Goal: Information Seeking & Learning: Compare options

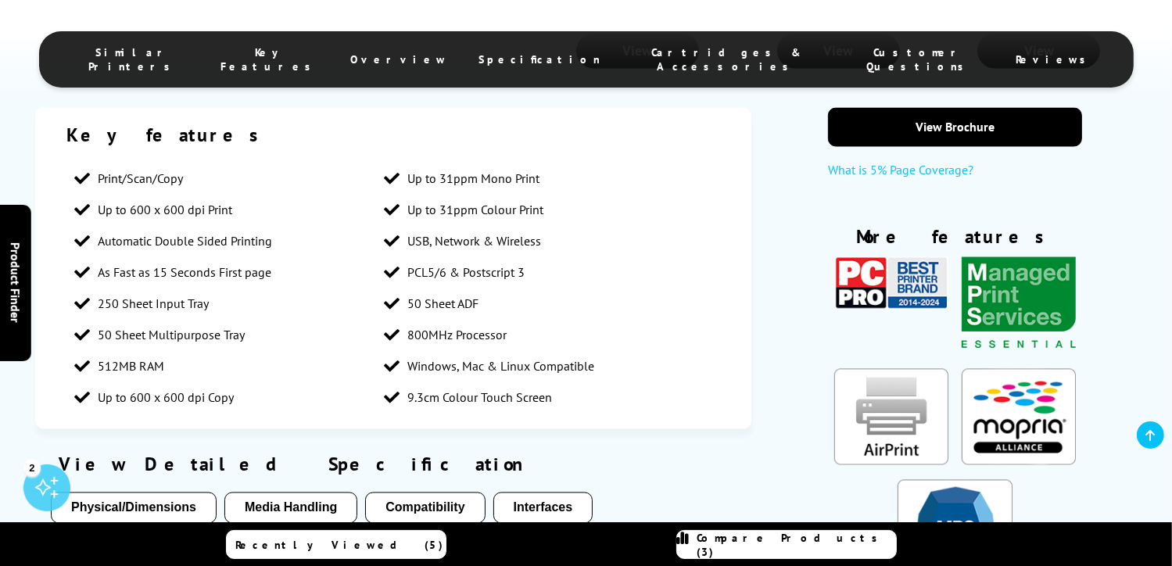
scroll to position [2972, 0]
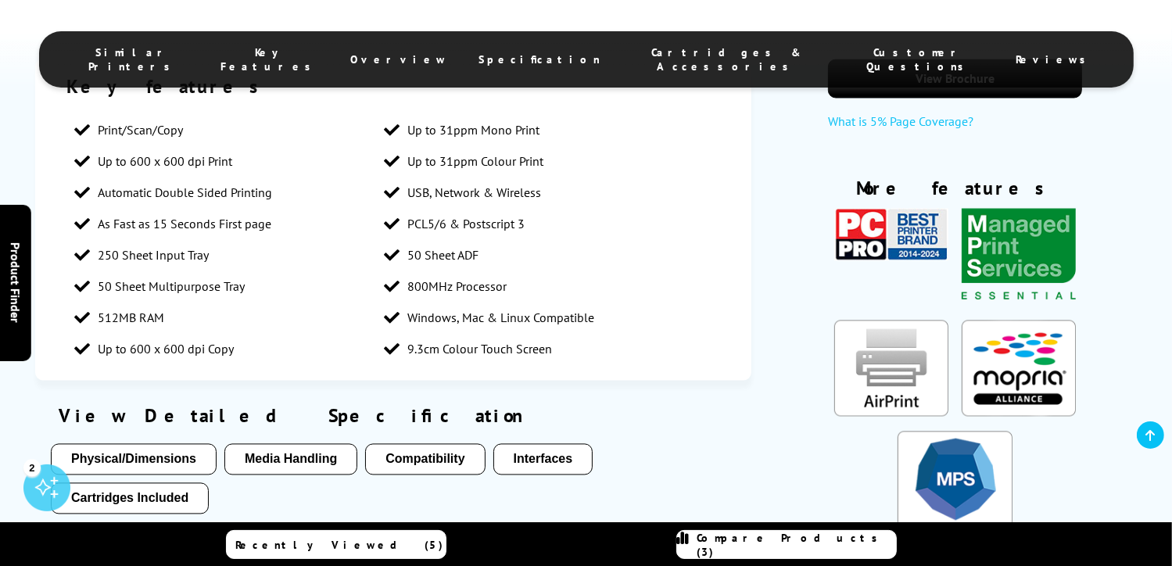
click at [160, 482] on button "Cartridges Included" at bounding box center [130, 497] width 158 height 31
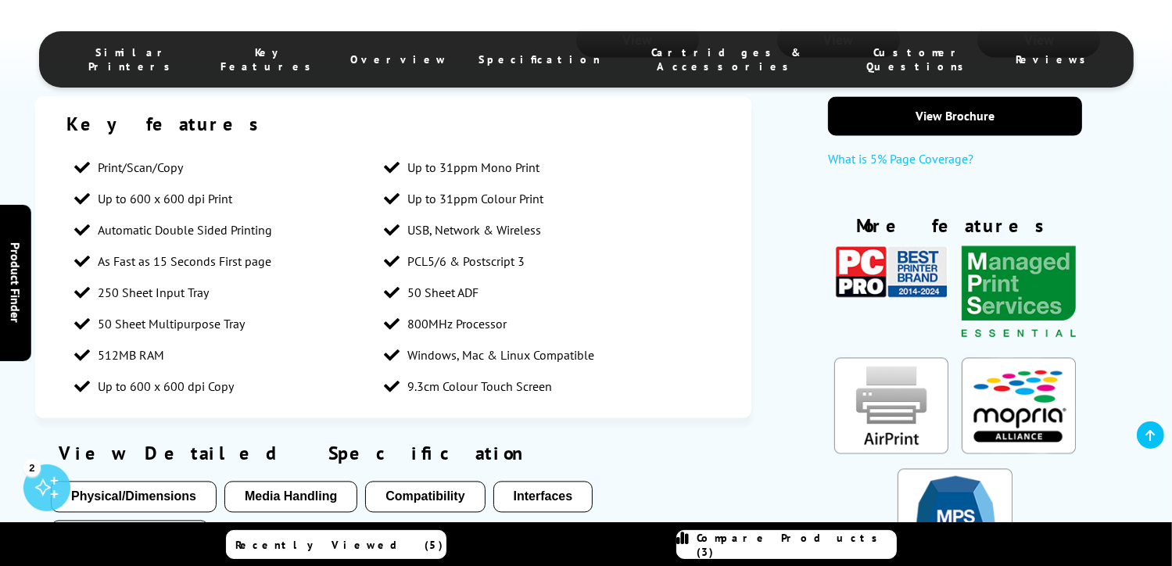
scroll to position [2979, 0]
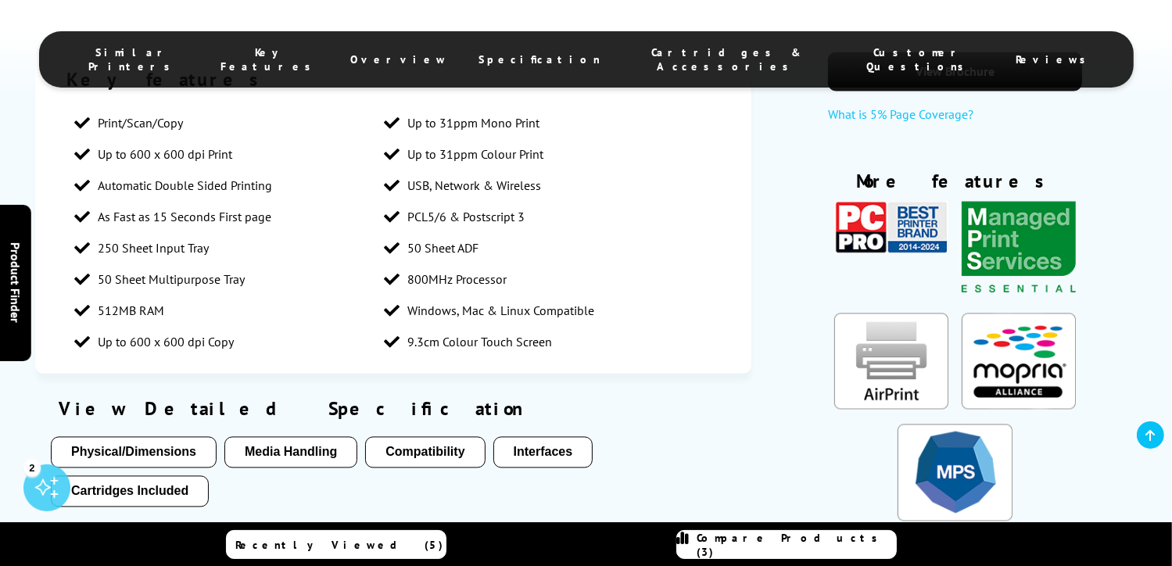
click at [174, 475] on button "Cartridges Included" at bounding box center [130, 490] width 158 height 31
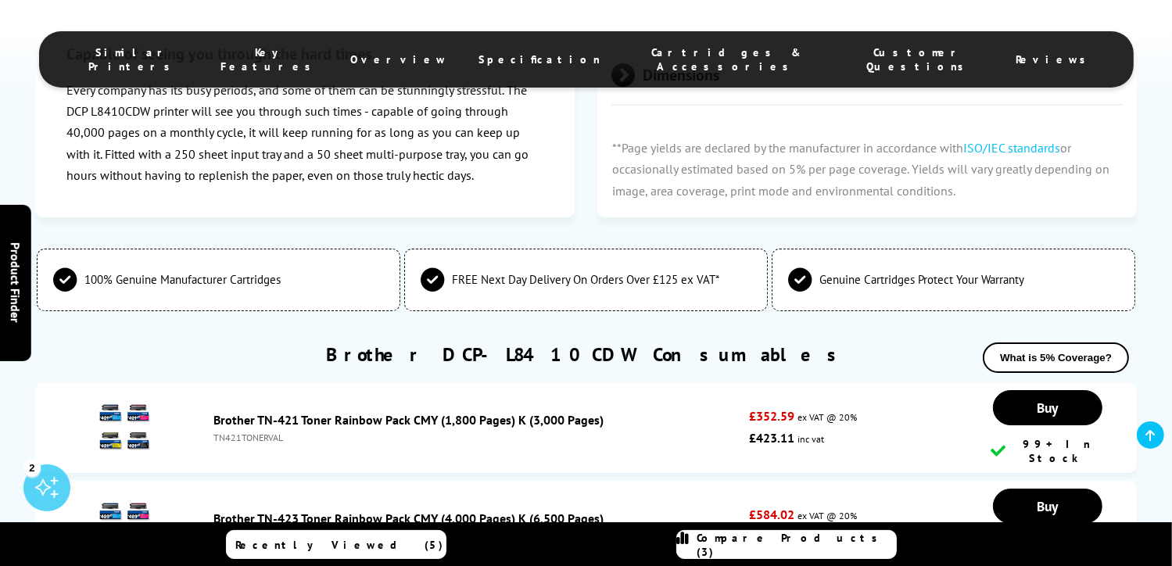
scroll to position [5325, 0]
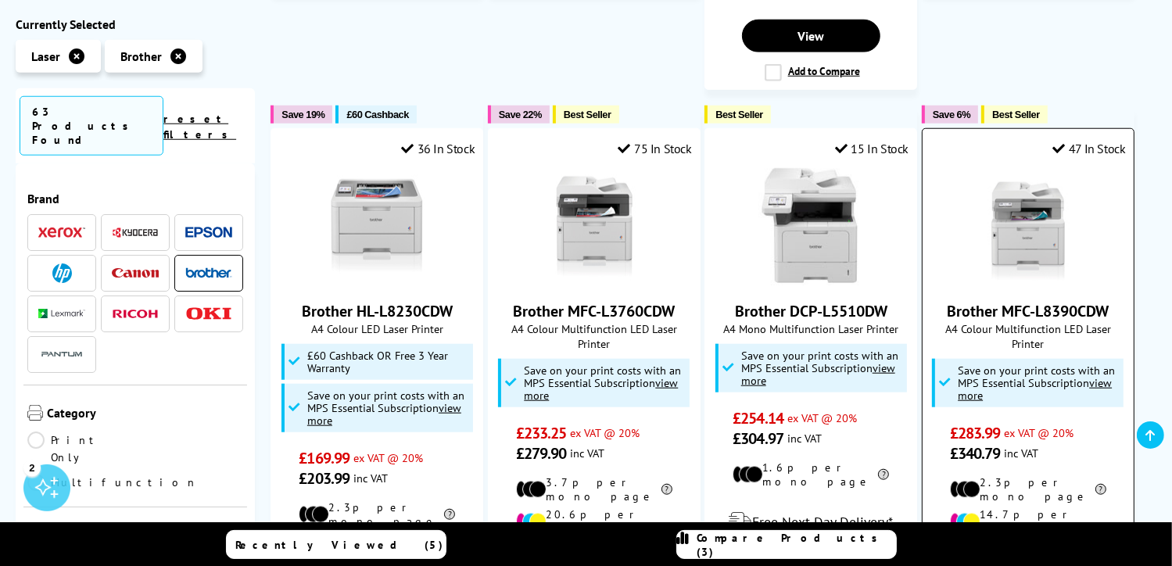
scroll to position [1486, 0]
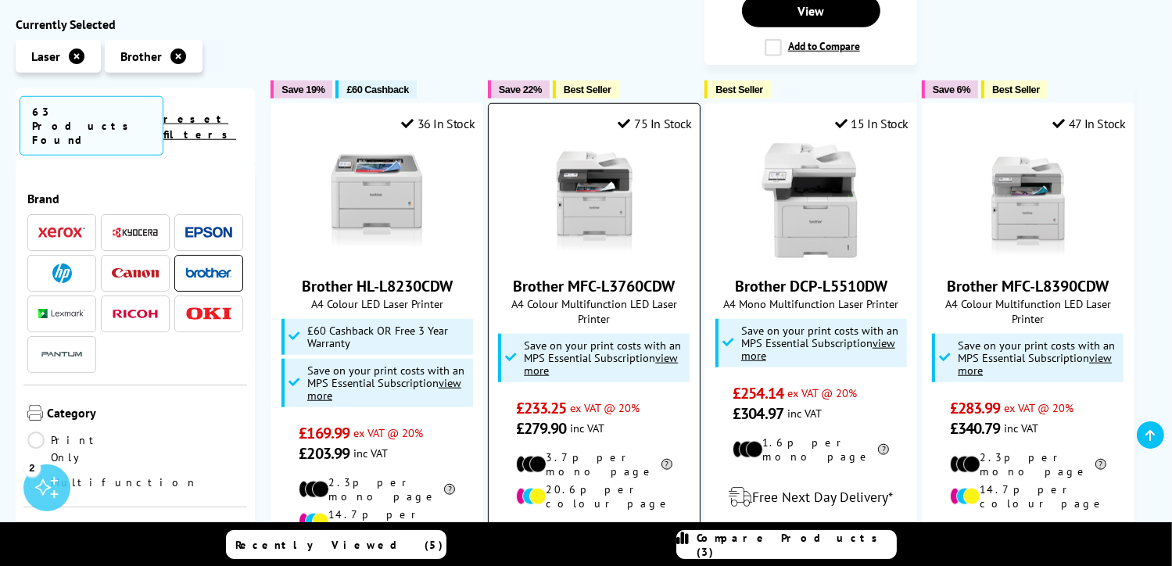
click at [612, 276] on link "Brother MFC-L3760CDW" at bounding box center [594, 286] width 162 height 20
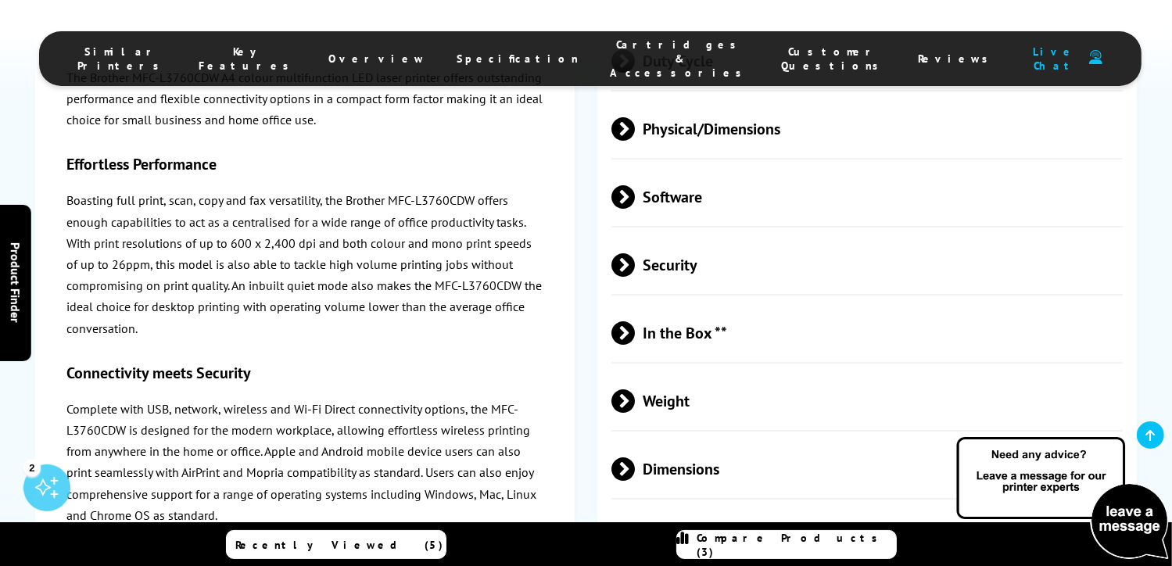
scroll to position [5005, 0]
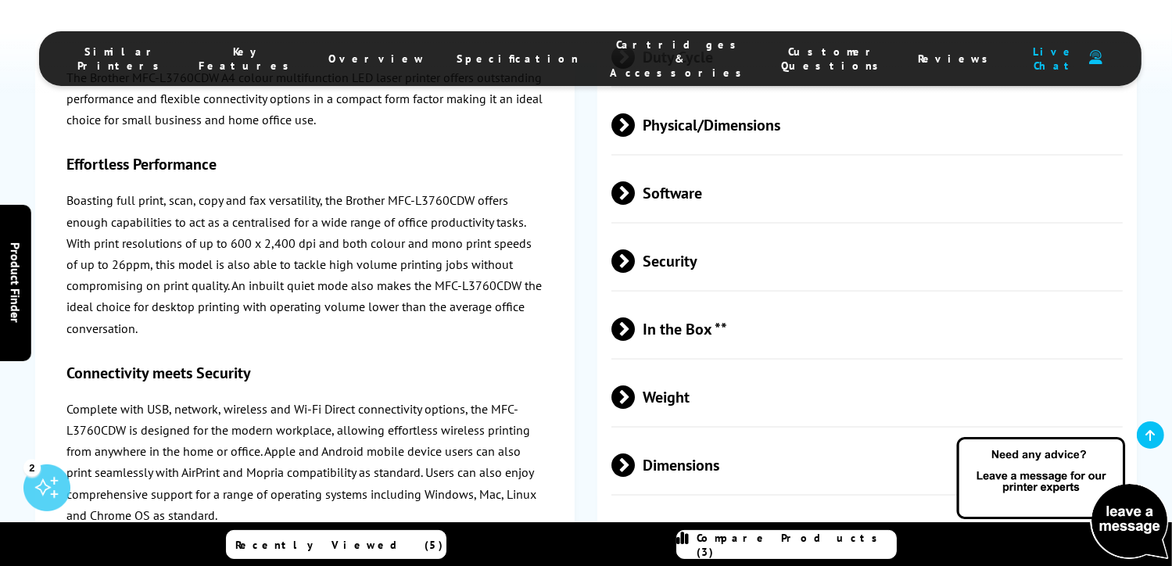
click at [635, 317] on span at bounding box center [635, 328] width 0 height 23
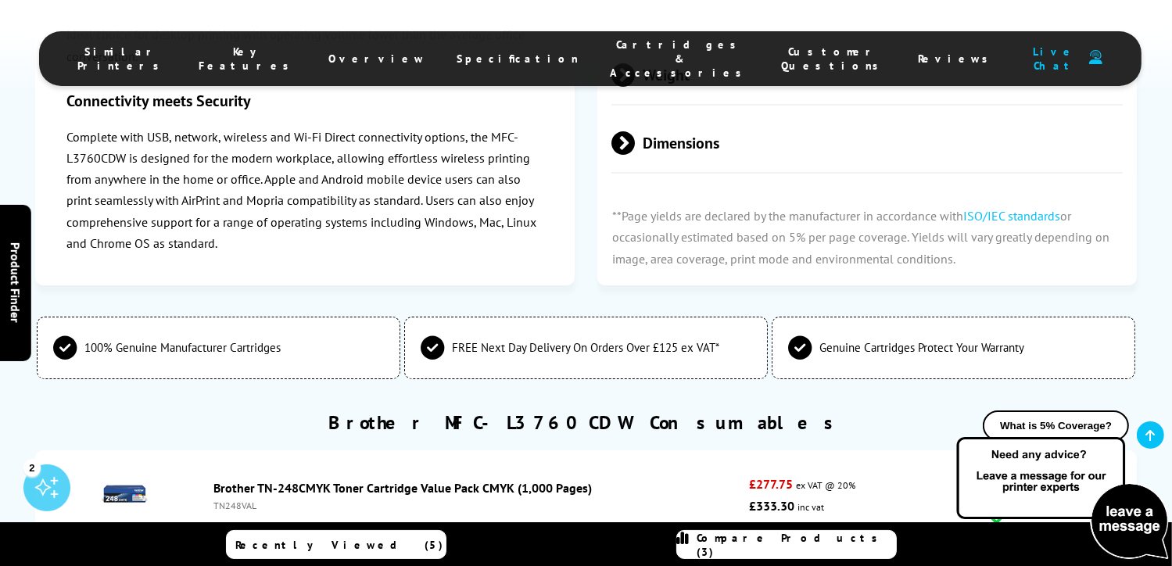
scroll to position [5474, 0]
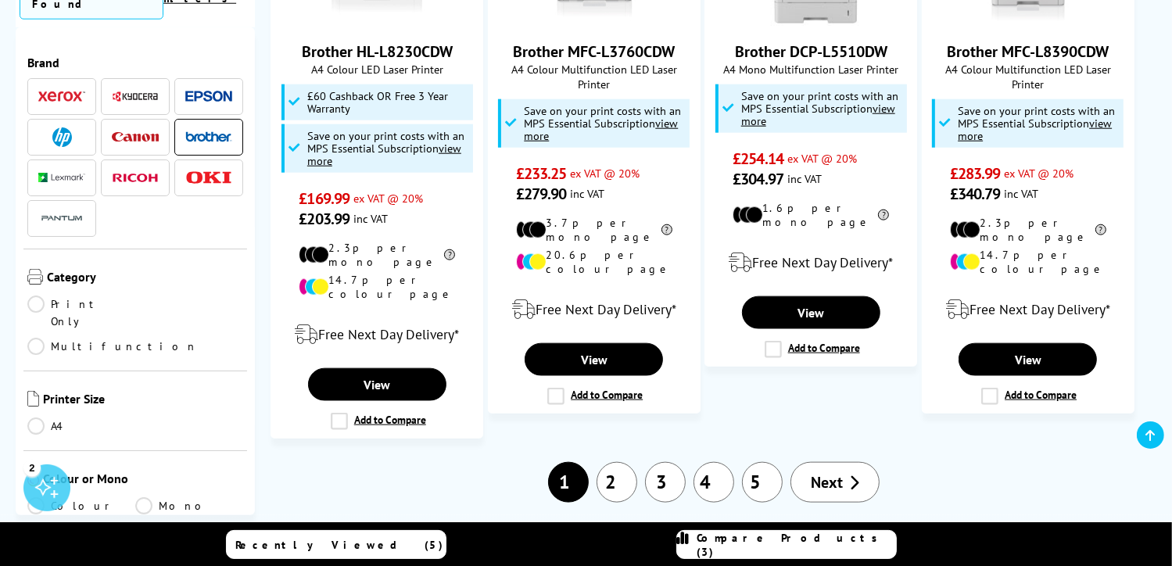
scroll to position [1799, 0]
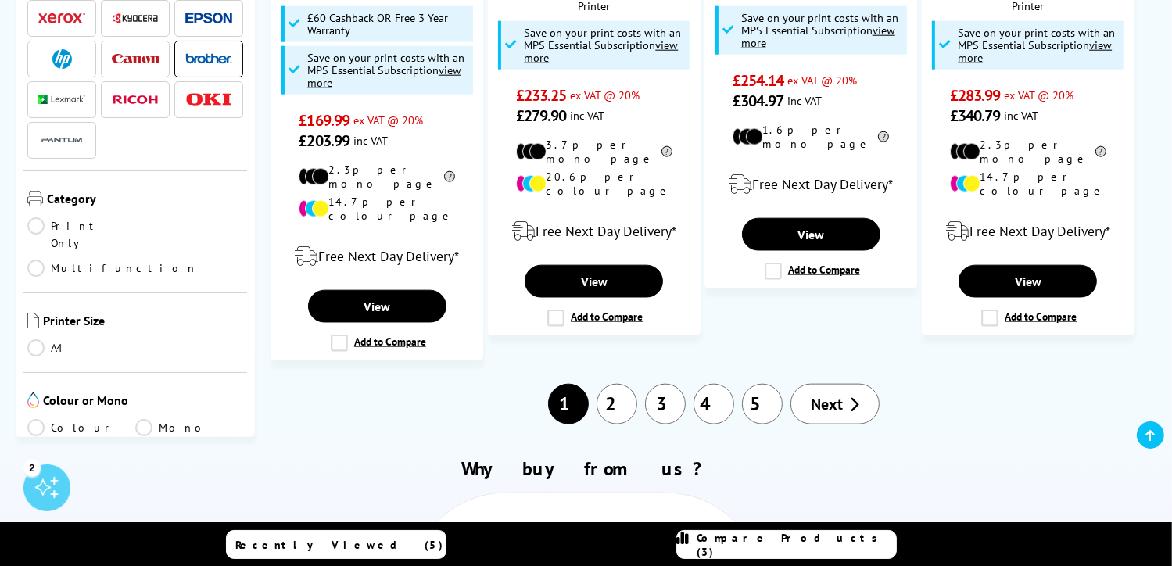
click at [808, 384] on link "Next" at bounding box center [835, 404] width 89 height 41
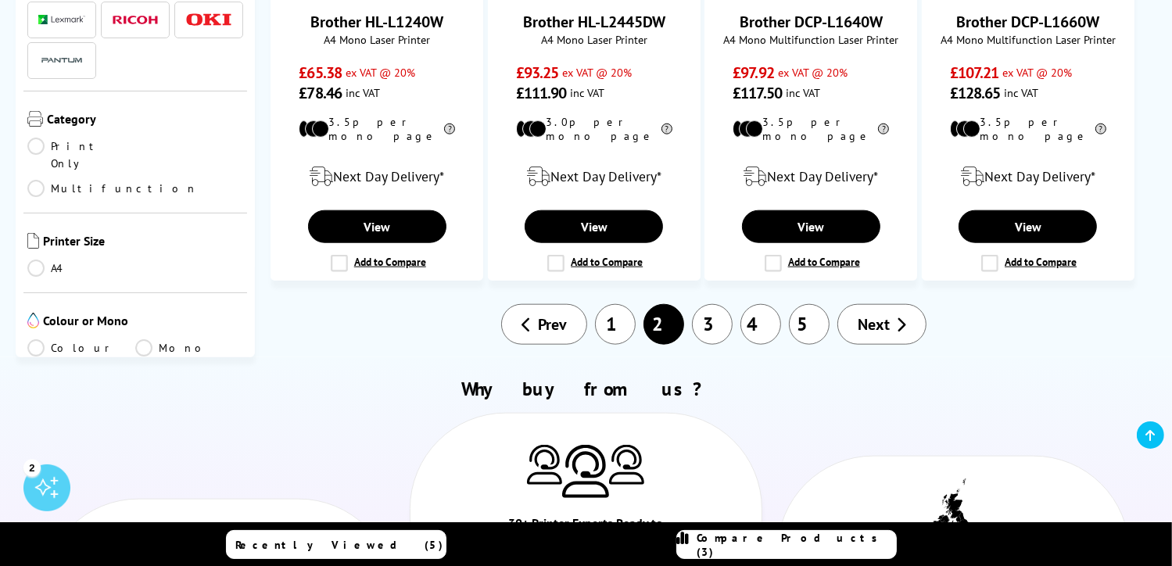
scroll to position [1642, 0]
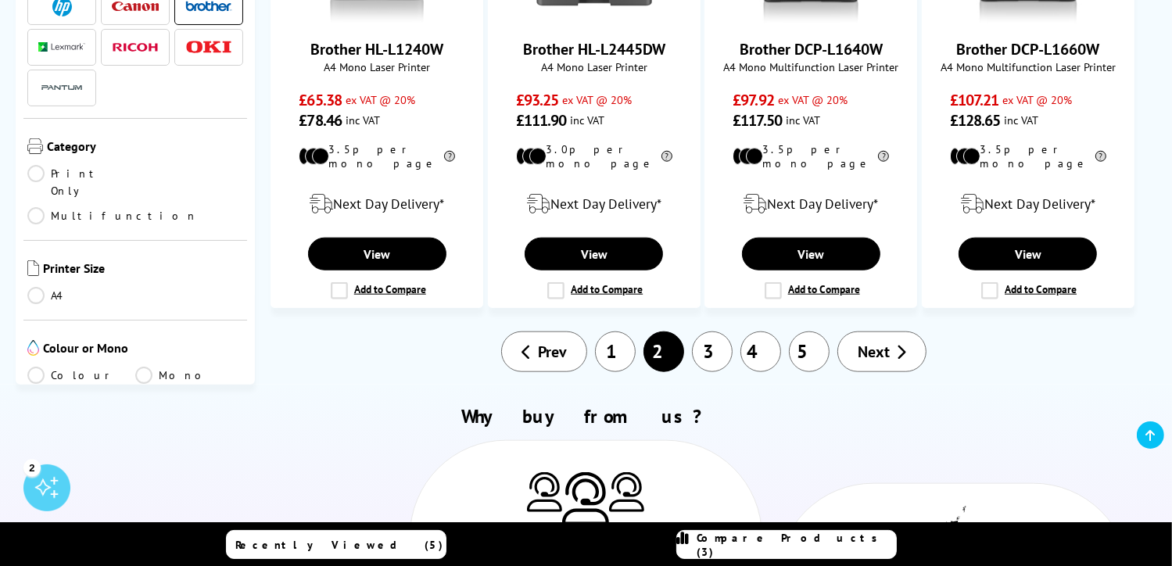
click at [720, 332] on link "3" at bounding box center [712, 352] width 41 height 41
click at [710, 332] on link "3" at bounding box center [712, 352] width 41 height 41
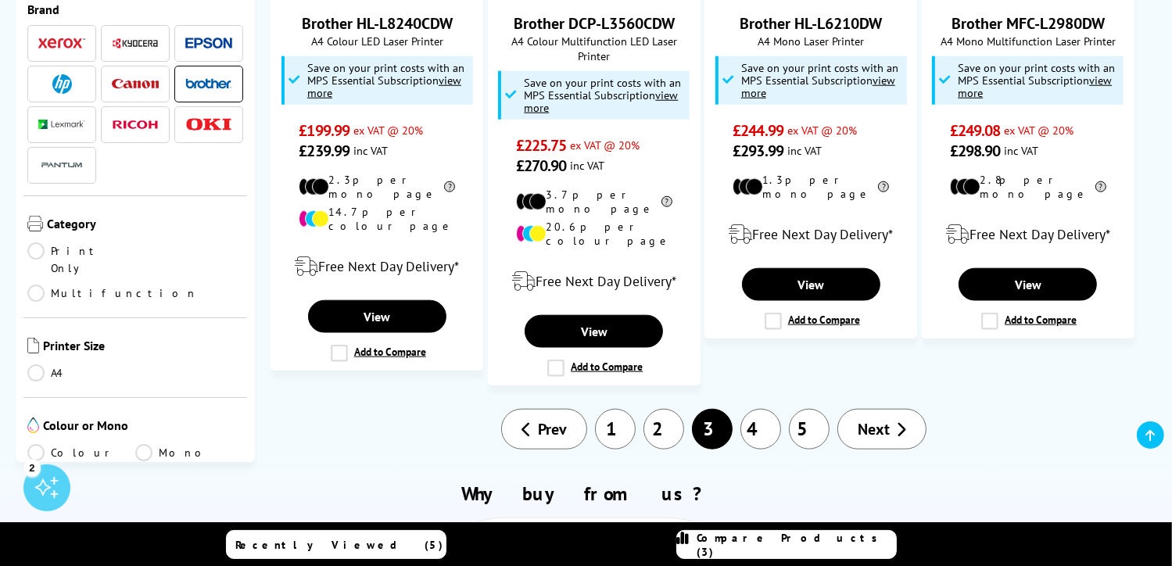
scroll to position [1642, 0]
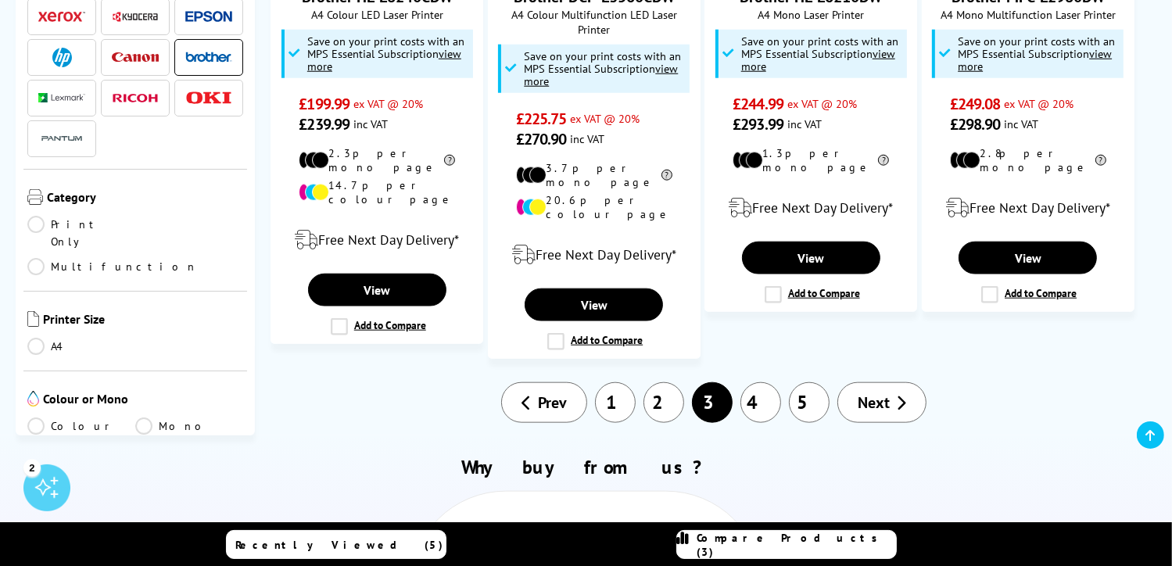
click at [762, 382] on link "4" at bounding box center [761, 402] width 41 height 41
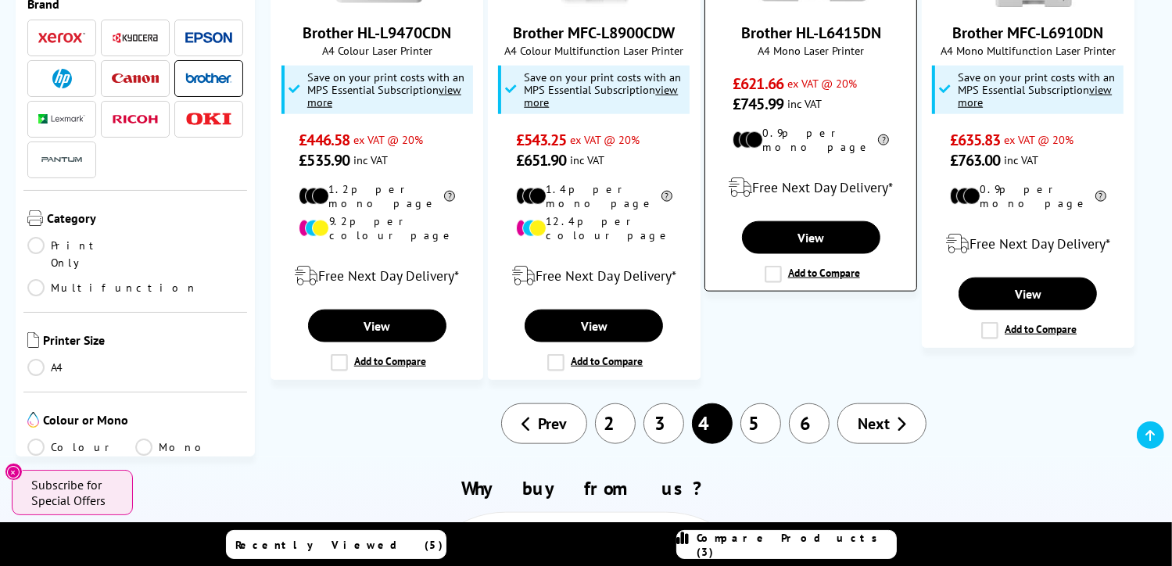
scroll to position [1799, 0]
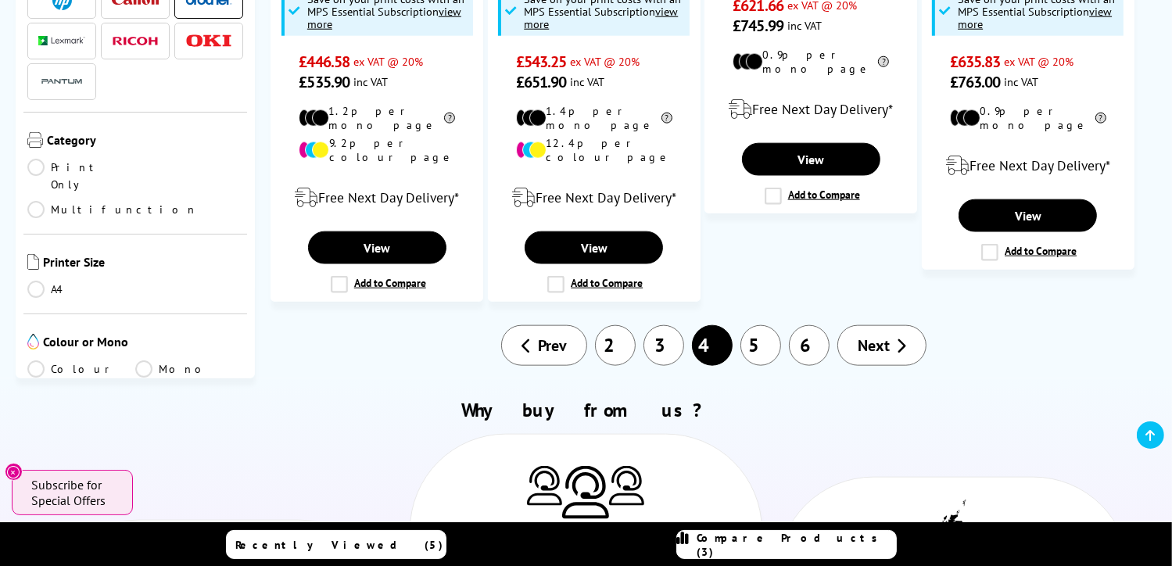
click at [750, 325] on link "5" at bounding box center [761, 345] width 41 height 41
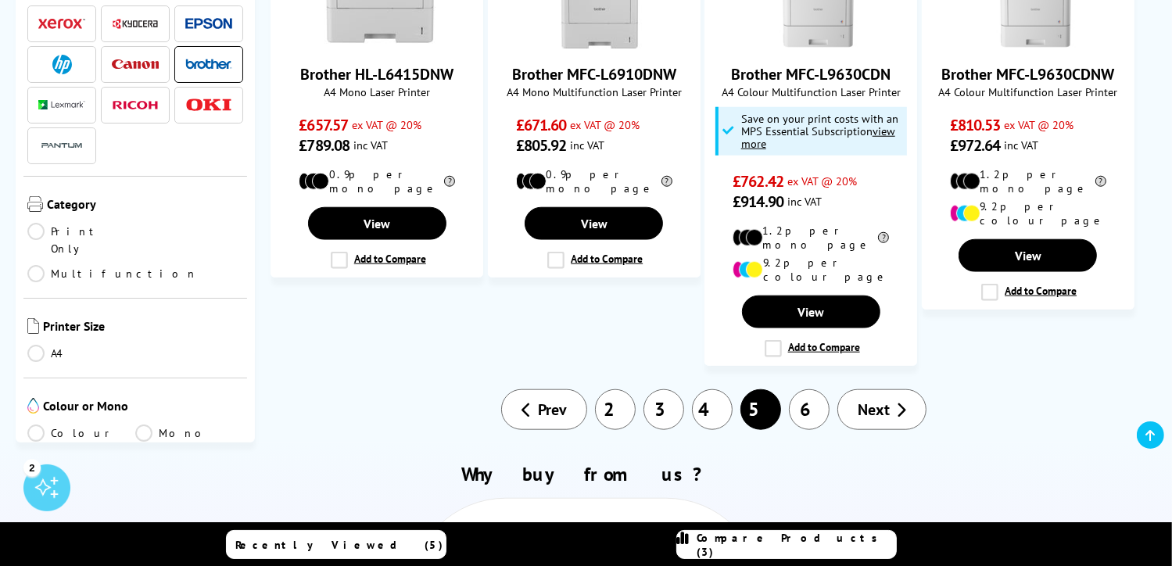
scroll to position [1486, 0]
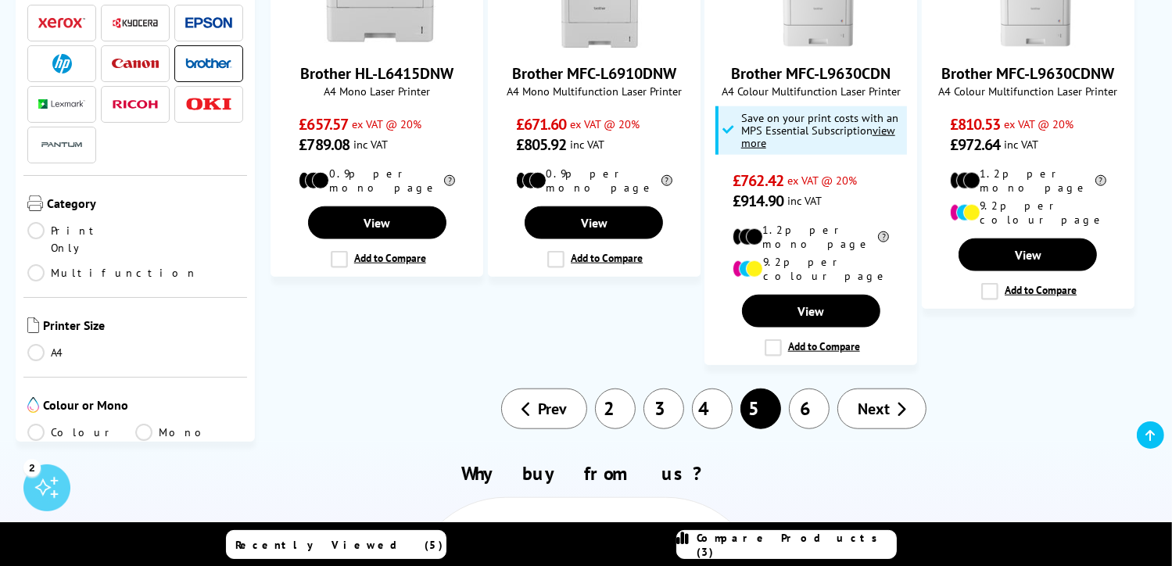
click at [613, 389] on link "2" at bounding box center [615, 409] width 41 height 41
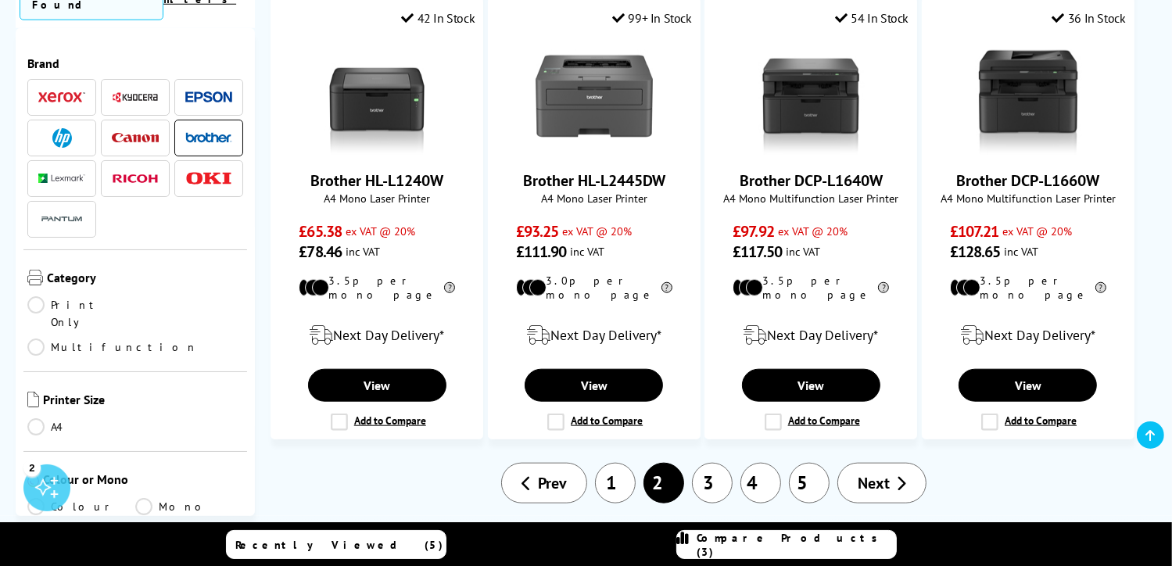
scroll to position [1564, 0]
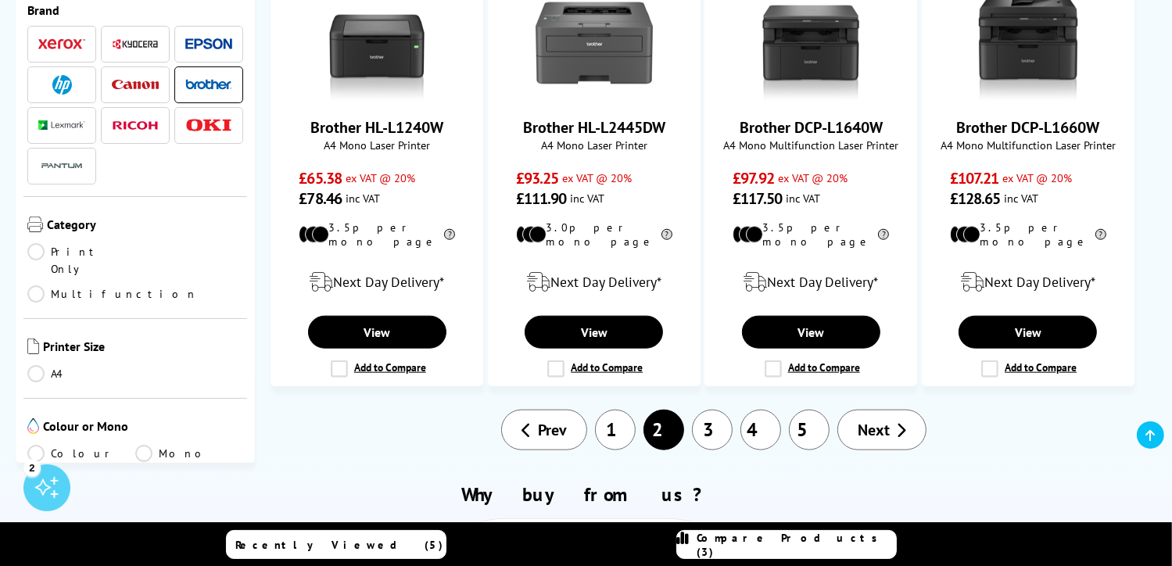
click at [612, 410] on link "1" at bounding box center [615, 430] width 41 height 41
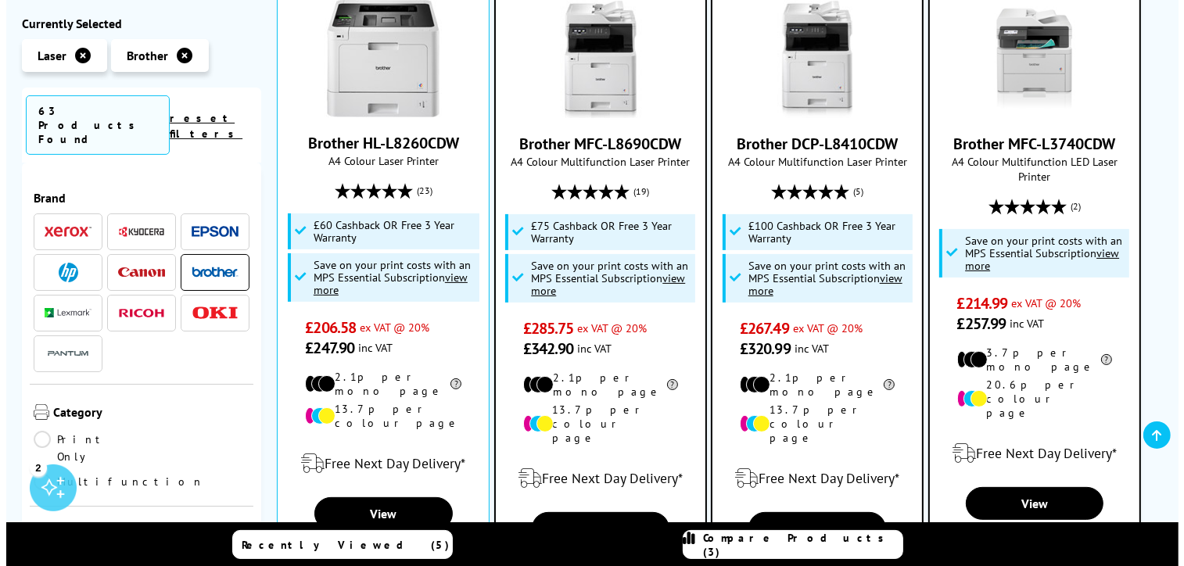
scroll to position [469, 0]
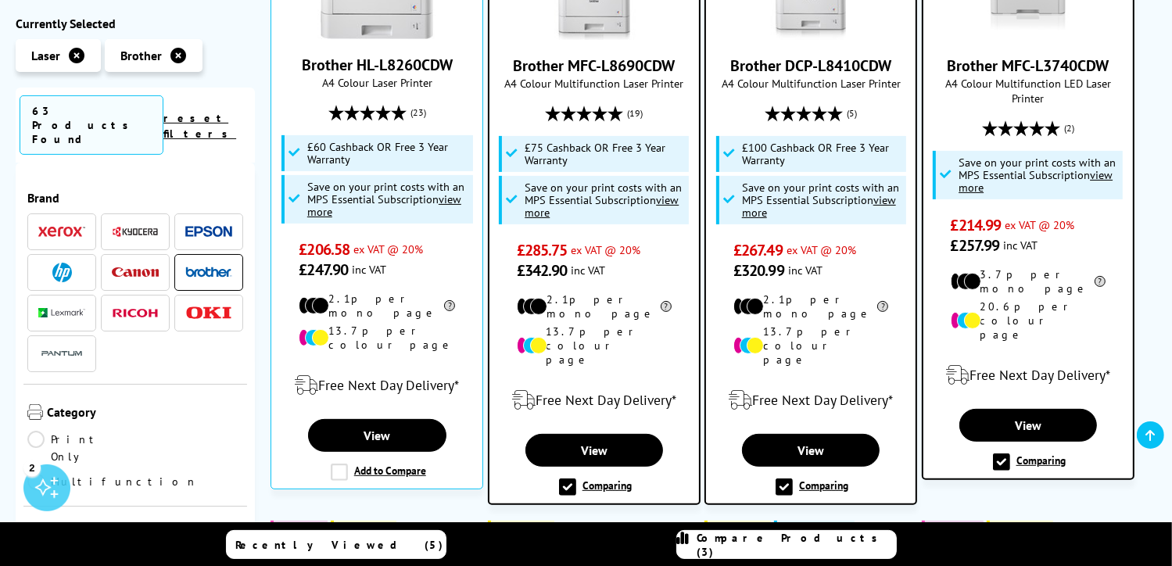
click at [1009, 454] on label "Comparing" at bounding box center [1029, 462] width 73 height 17
click at [0, 0] on input "Comparing" at bounding box center [0, 0] width 0 height 0
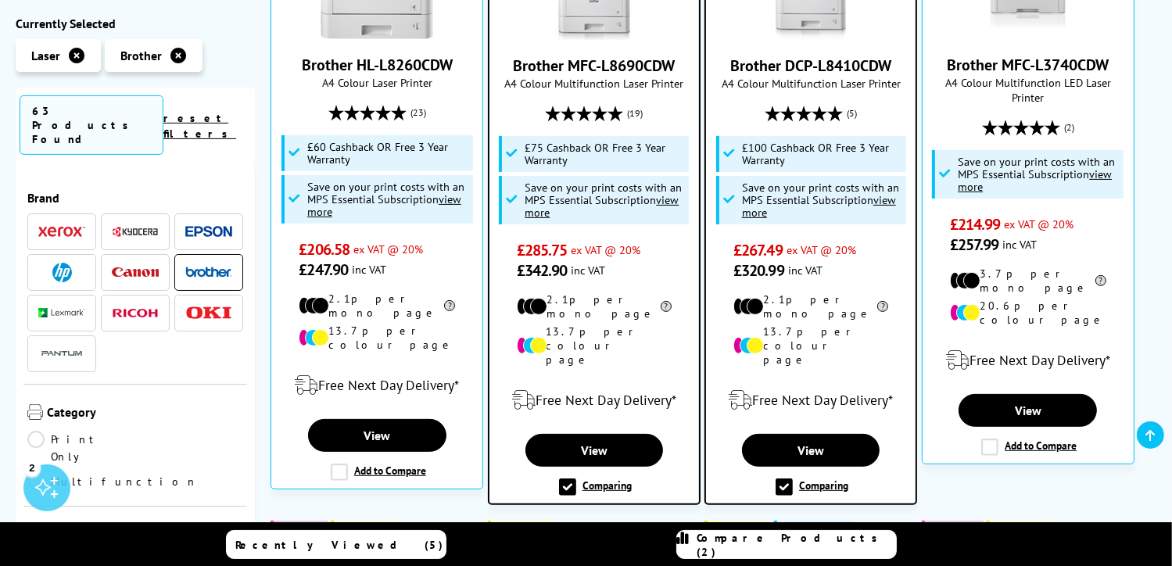
click at [781, 548] on span "Compare Products (2)" at bounding box center [797, 545] width 199 height 28
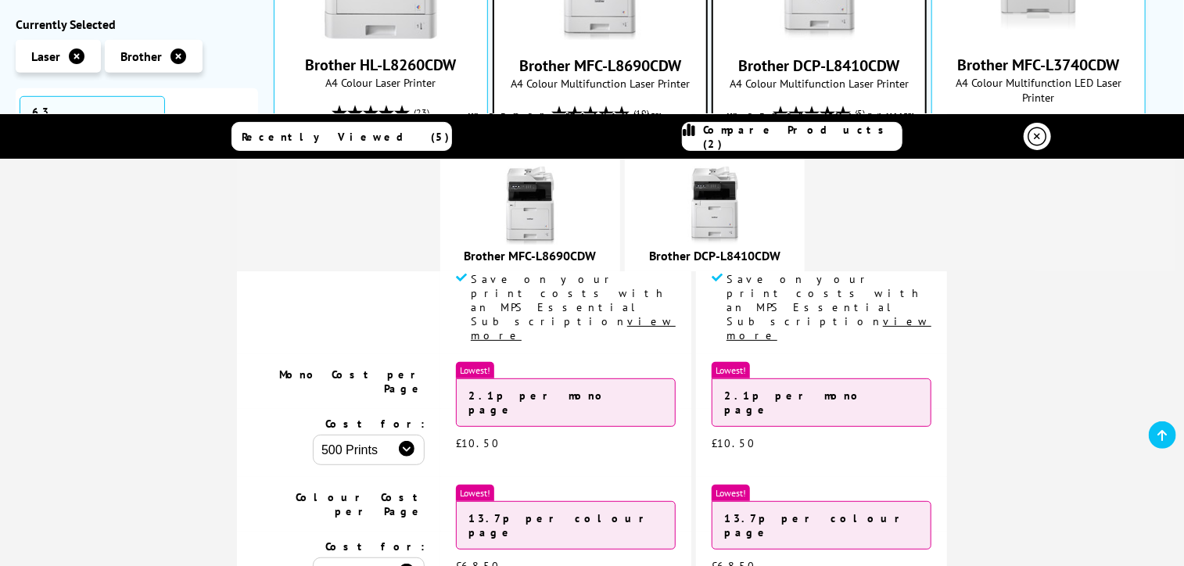
scroll to position [235, 0]
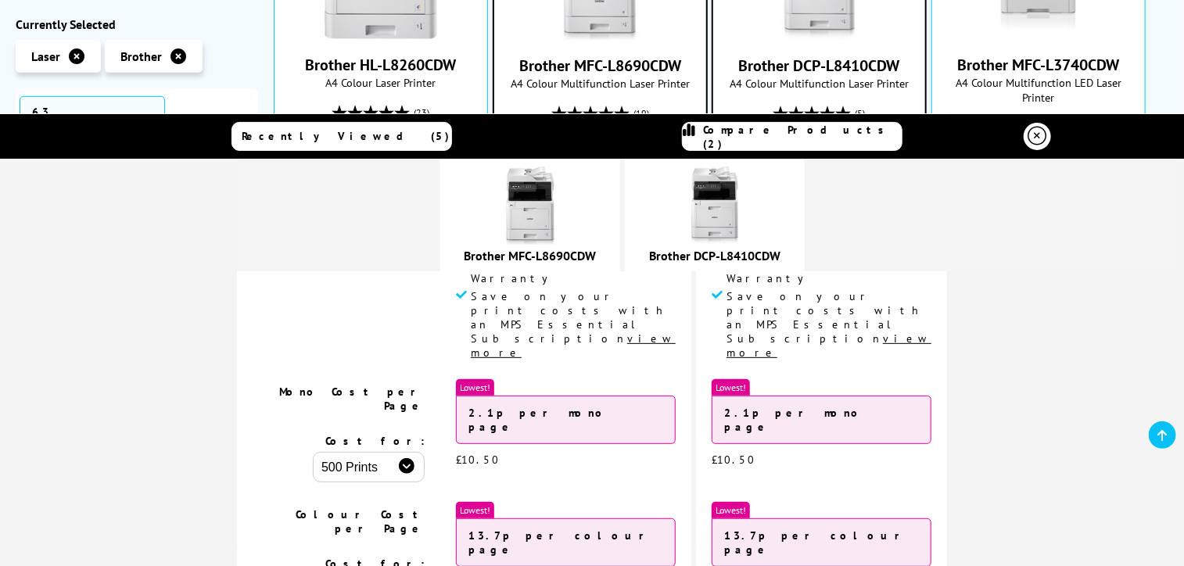
click at [569, 225] on img at bounding box center [530, 206] width 78 height 78
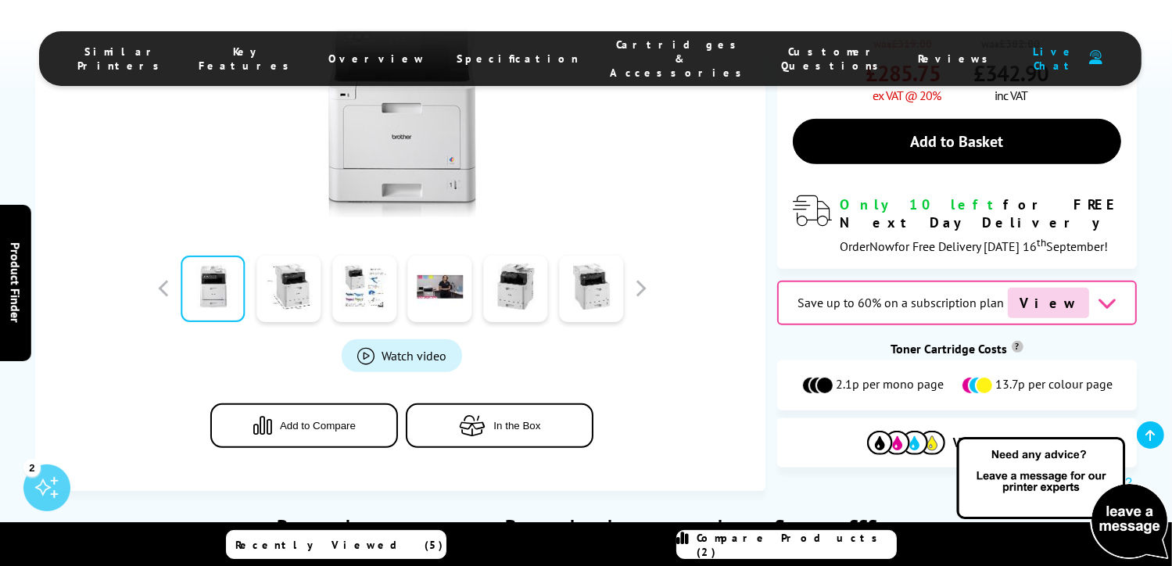
scroll to position [626, 0]
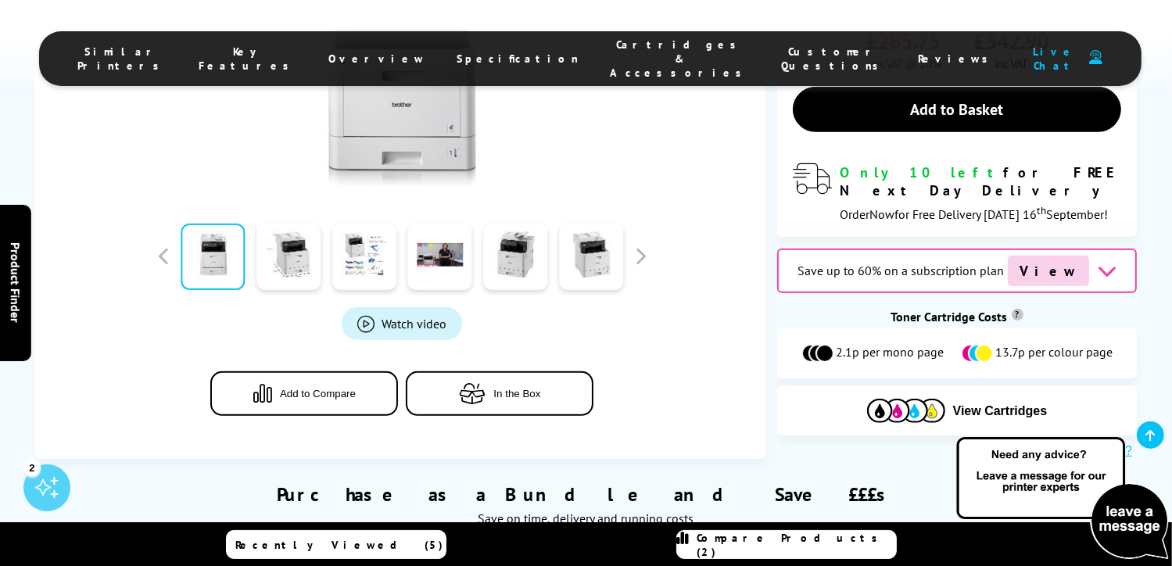
click at [1054, 256] on span "View" at bounding box center [1048, 271] width 81 height 30
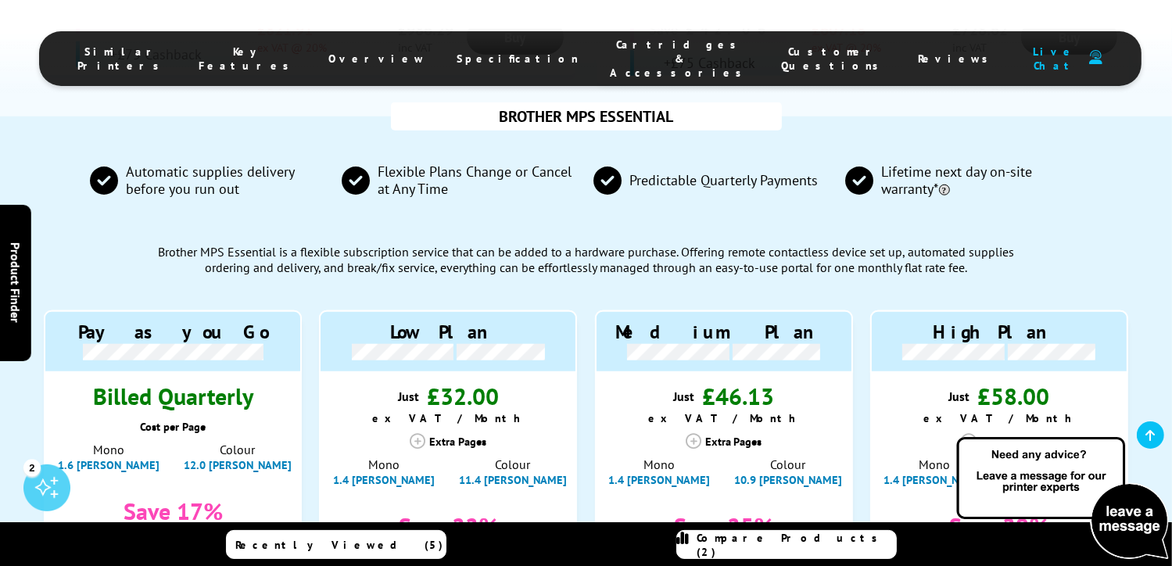
scroll to position [1457, 0]
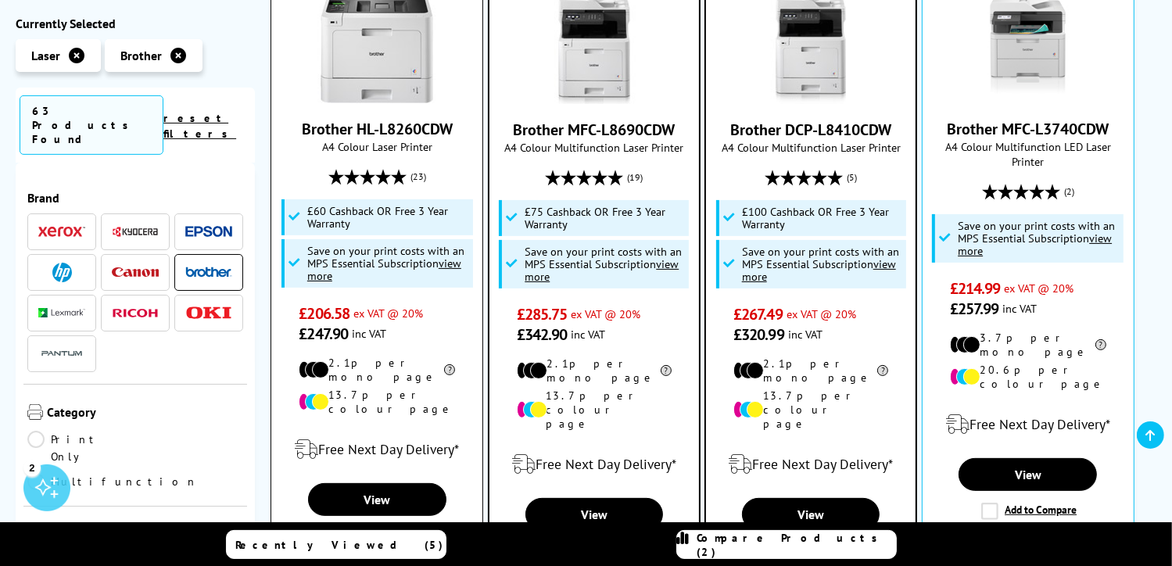
scroll to position [391, 0]
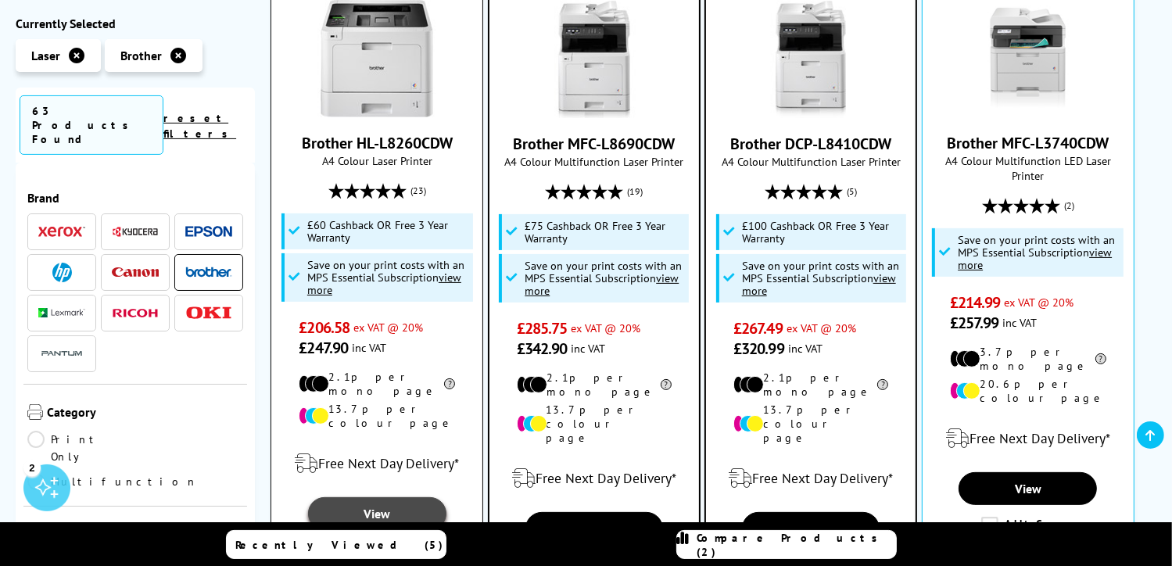
click at [359, 497] on link "View" at bounding box center [377, 513] width 138 height 33
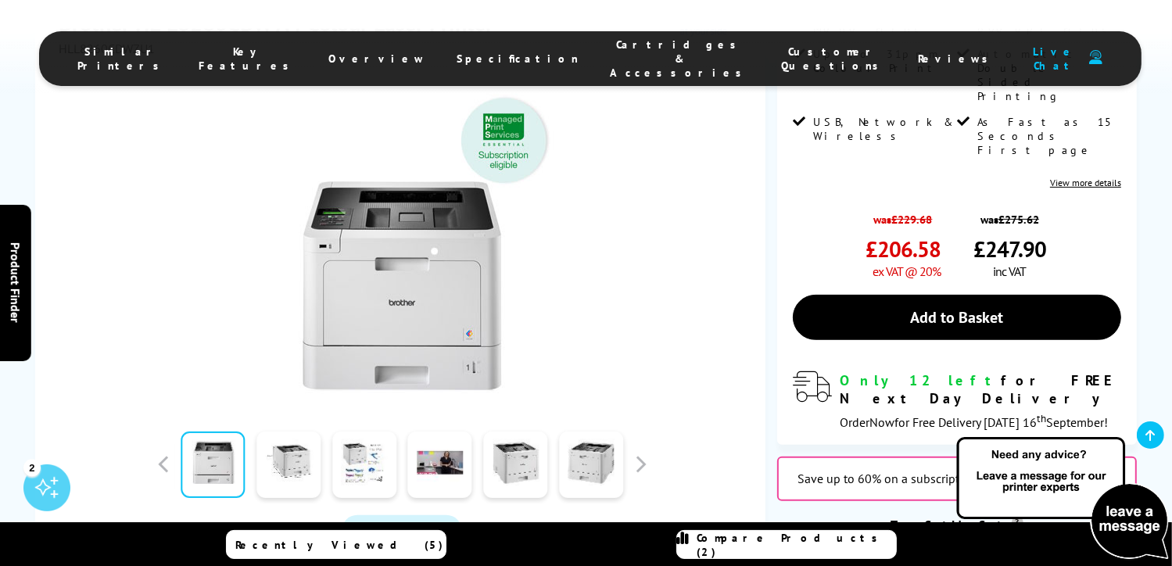
scroll to position [391, 0]
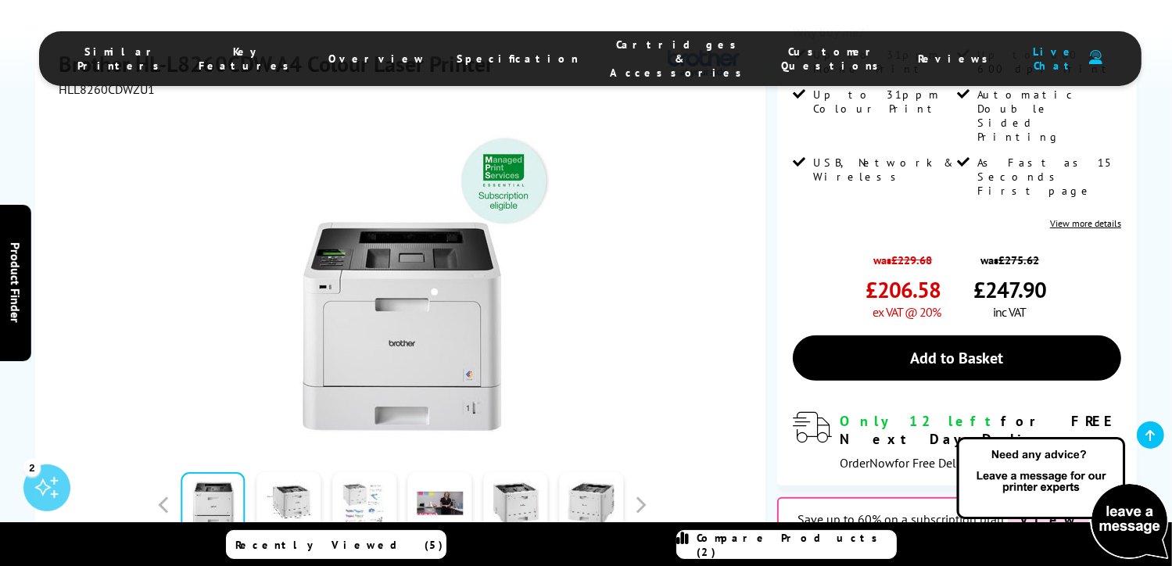
click at [353, 472] on link at bounding box center [364, 505] width 64 height 66
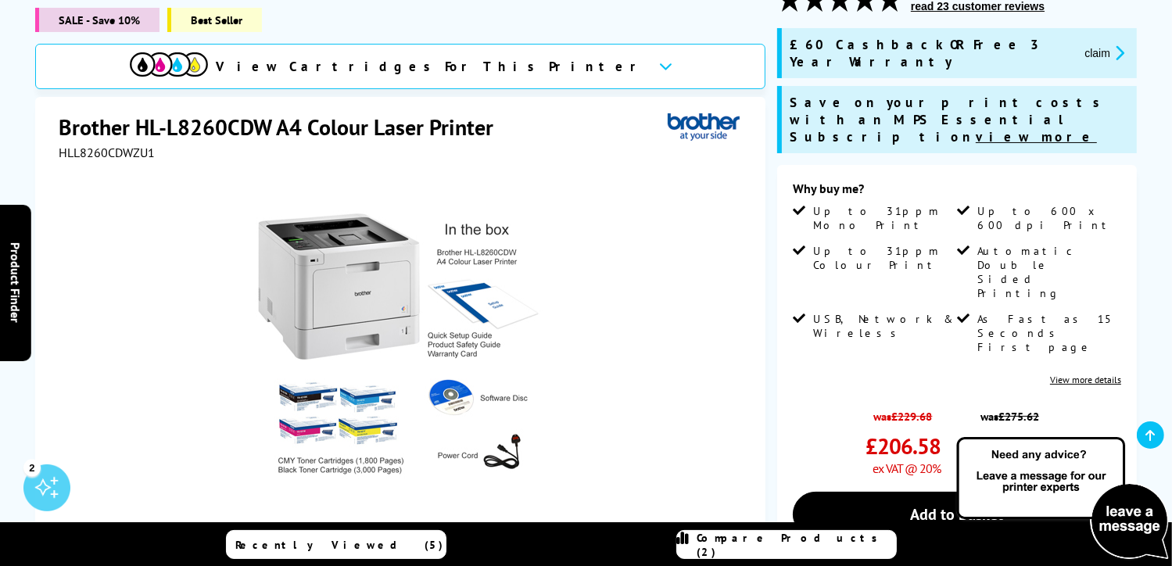
scroll to position [156, 0]
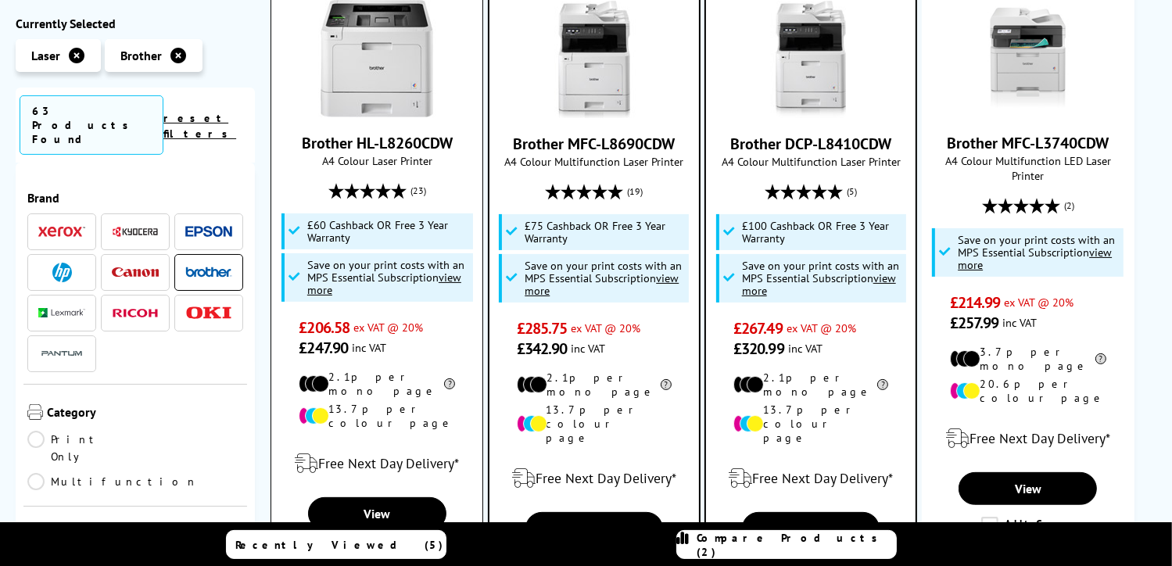
scroll to position [391, 0]
